Goal: Task Accomplishment & Management: Complete application form

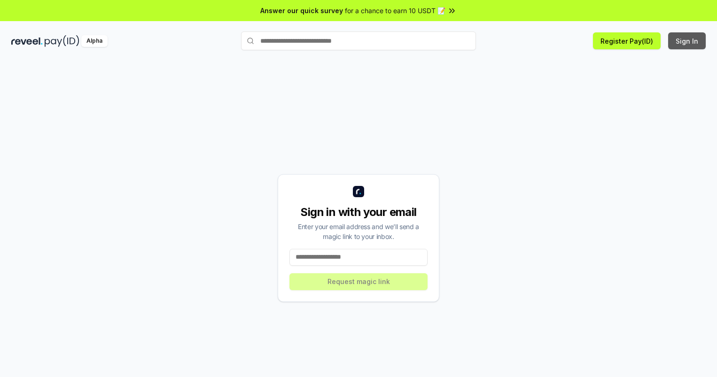
click at [687, 41] on button "Sign In" at bounding box center [687, 40] width 38 height 17
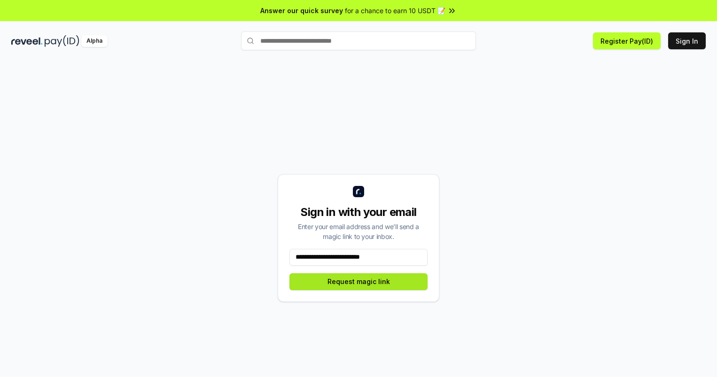
type input "**********"
click at [358, 281] on button "Request magic link" at bounding box center [358, 281] width 138 height 17
